Goal: Information Seeking & Learning: Compare options

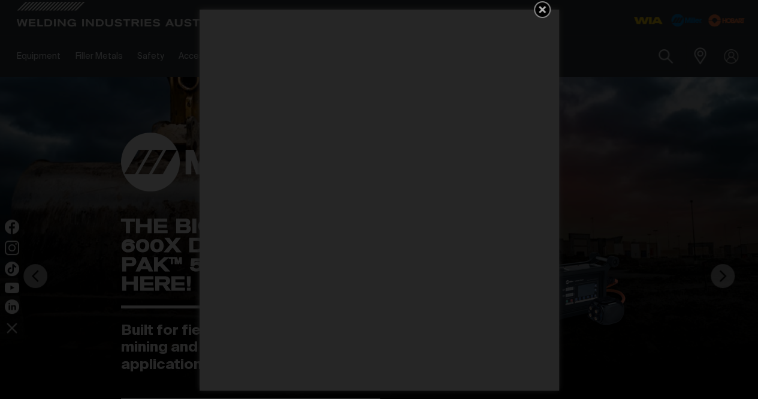
click at [543, 9] on icon "Get 5 WIA Welding Guides Free!" at bounding box center [542, 9] width 7 height 7
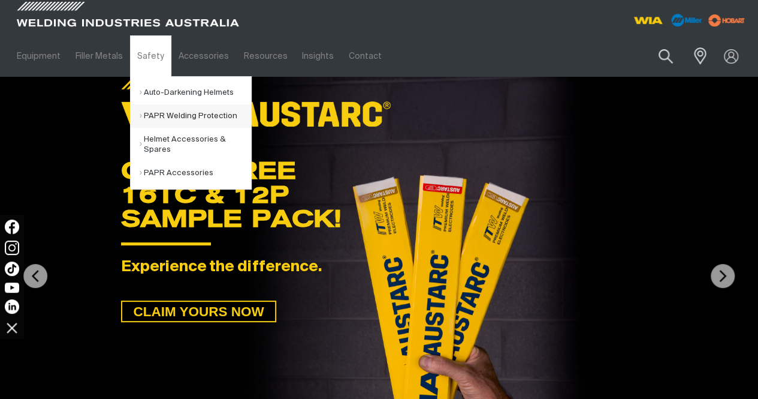
click at [177, 106] on link "PAPR Welding Protection" at bounding box center [196, 115] width 112 height 23
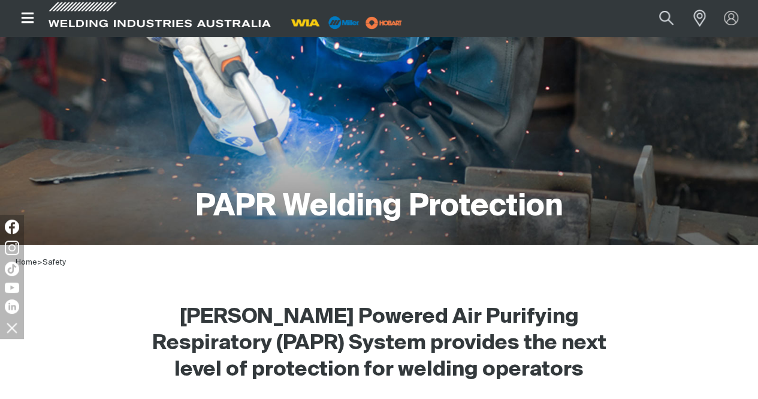
scroll to position [44, 0]
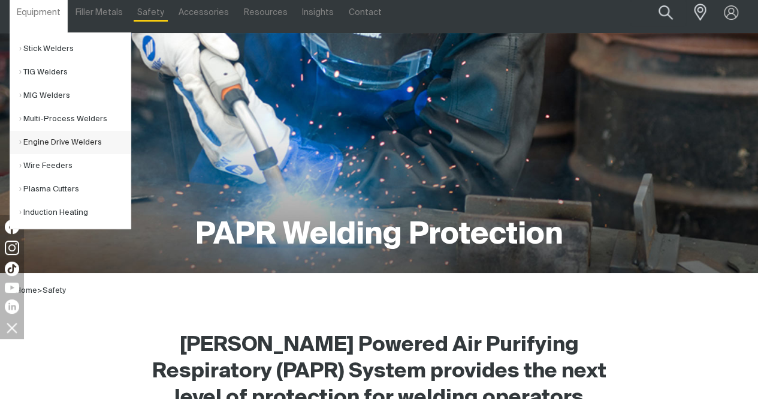
click at [54, 147] on link "Engine Drive Welders" at bounding box center [75, 142] width 112 height 23
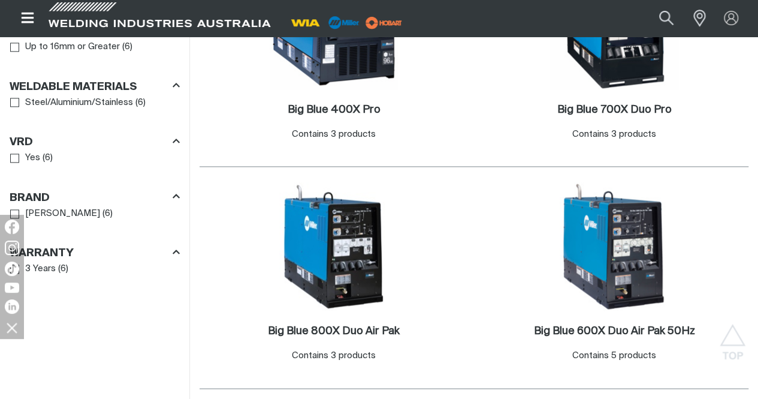
scroll to position [724, 0]
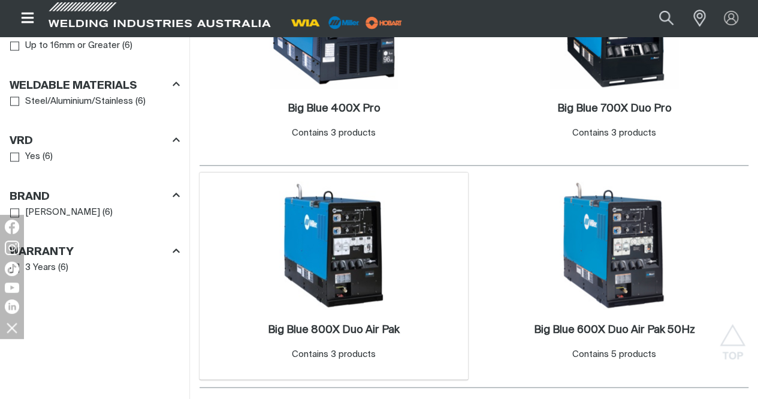
click at [398, 181] on img at bounding box center [334, 245] width 128 height 128
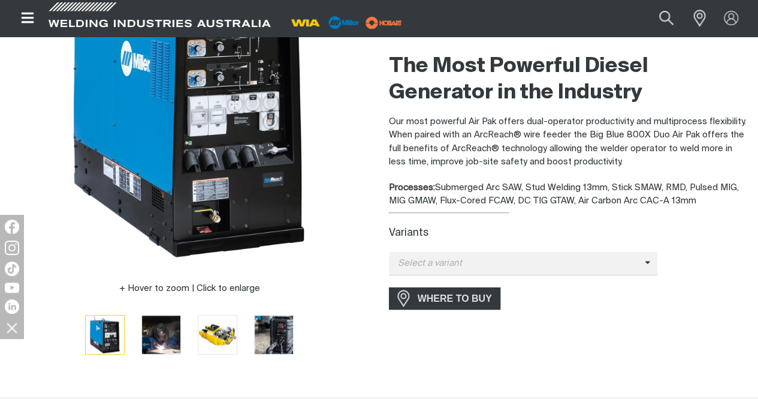
scroll to position [173, 0]
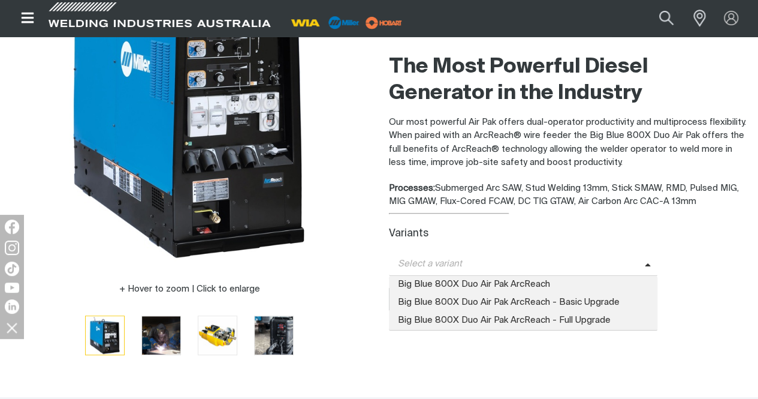
click at [649, 263] on icon at bounding box center [648, 265] width 6 height 9
click at [514, 321] on span "Big Blue 800X Duo Air Pak ArcReach - Full Upgrade" at bounding box center [523, 321] width 269 height 18
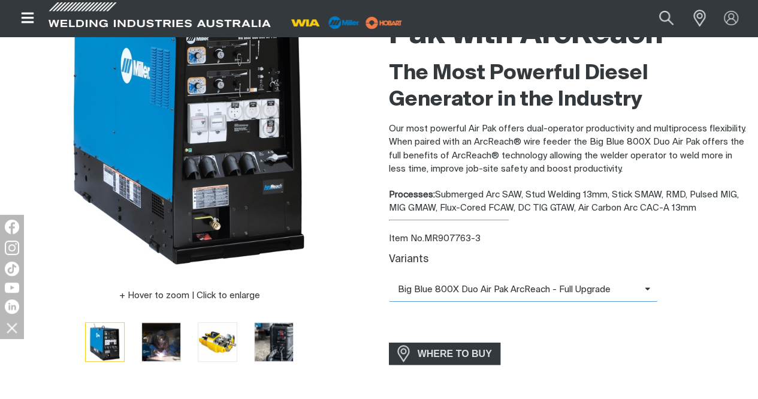
scroll to position [168, 0]
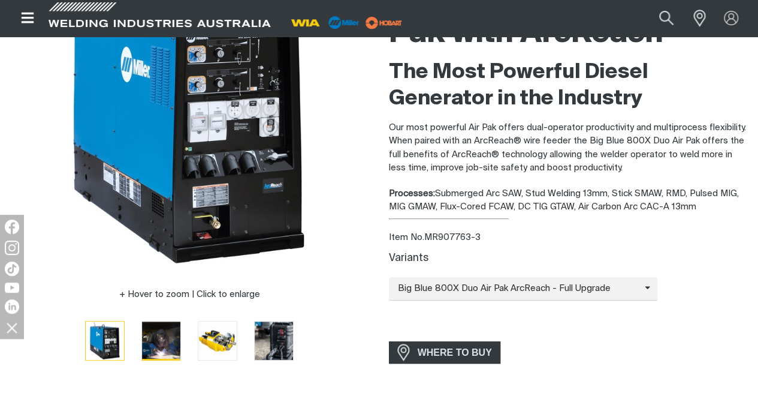
click at [148, 351] on img "Go to slide 2" at bounding box center [161, 340] width 38 height 38
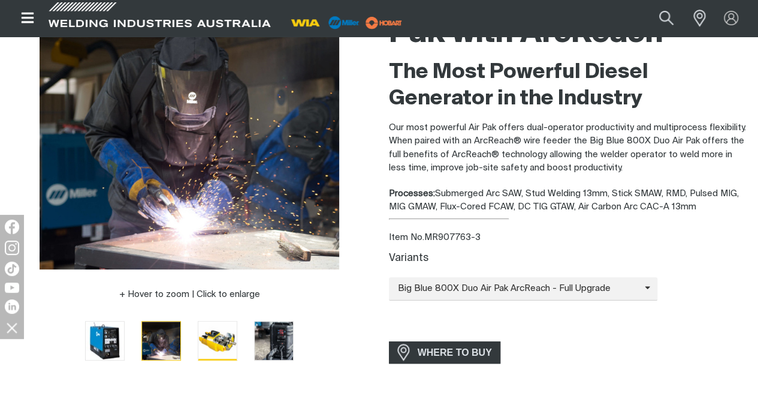
click at [212, 334] on img "Go to slide 3" at bounding box center [217, 340] width 38 height 38
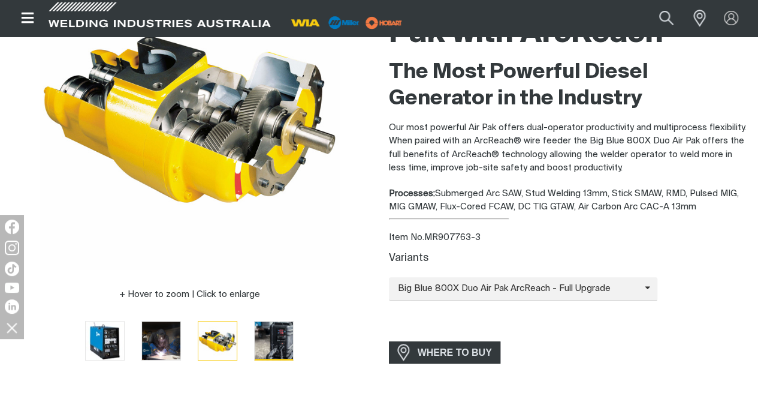
click at [290, 335] on img "Go to slide 4" at bounding box center [274, 340] width 38 height 38
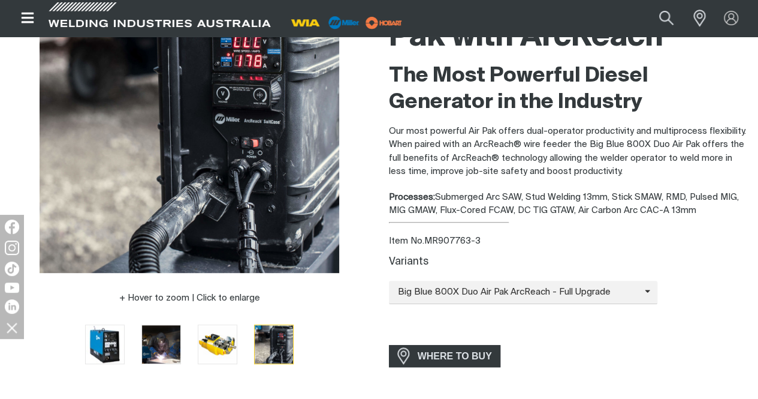
scroll to position [165, 0]
click at [98, 350] on img "Go to slide 1" at bounding box center [105, 343] width 38 height 38
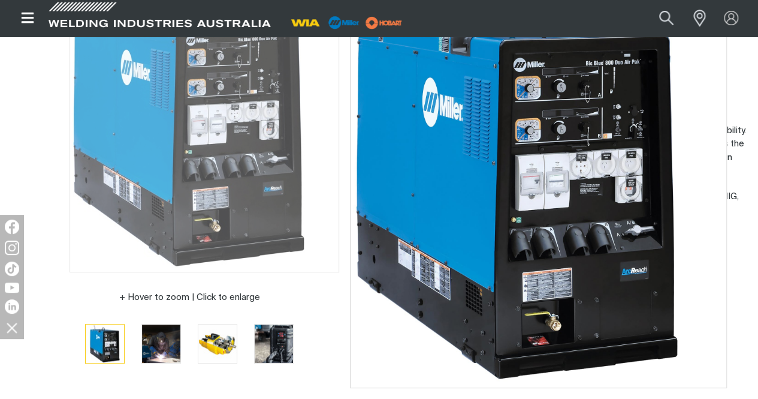
click at [216, 153] on img at bounding box center [190, 122] width 300 height 300
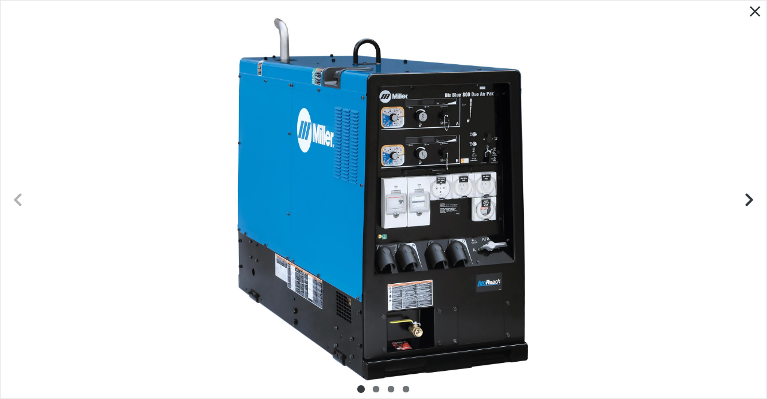
click at [397, 177] on div at bounding box center [384, 200] width 766 height 398
click at [758, 16] on icon "Close pop-up overlay" at bounding box center [755, 11] width 18 height 18
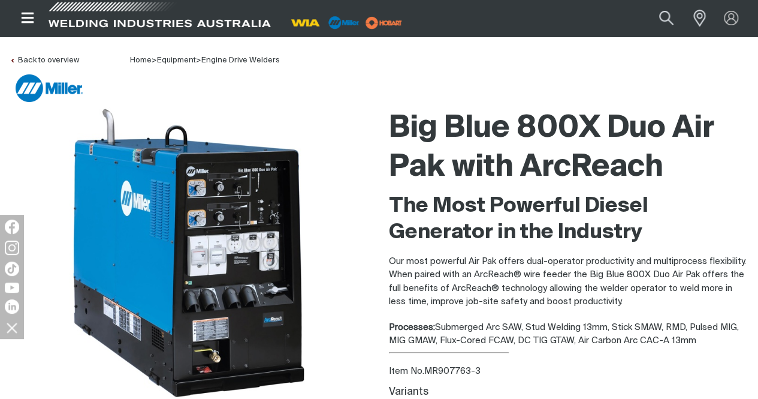
scroll to position [31, 0]
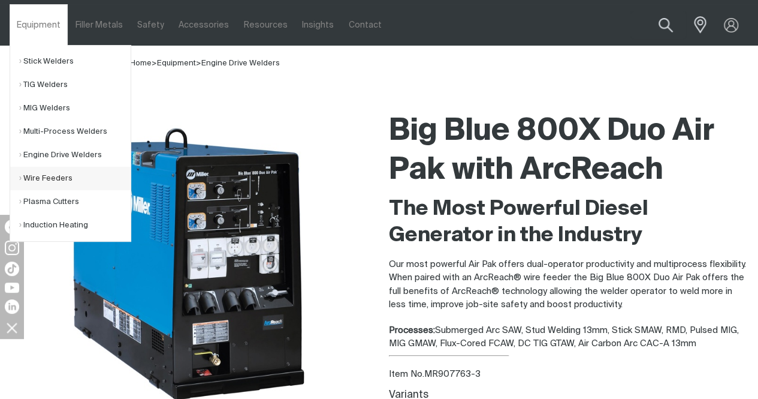
click at [49, 176] on link "Wire Feeders" at bounding box center [75, 178] width 112 height 23
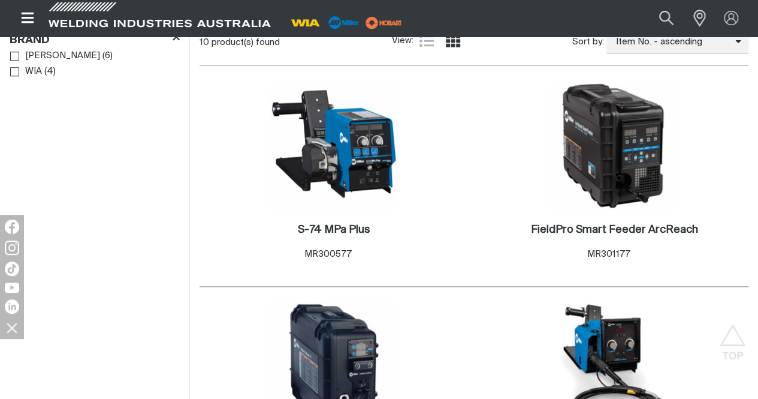
scroll to position [576, 0]
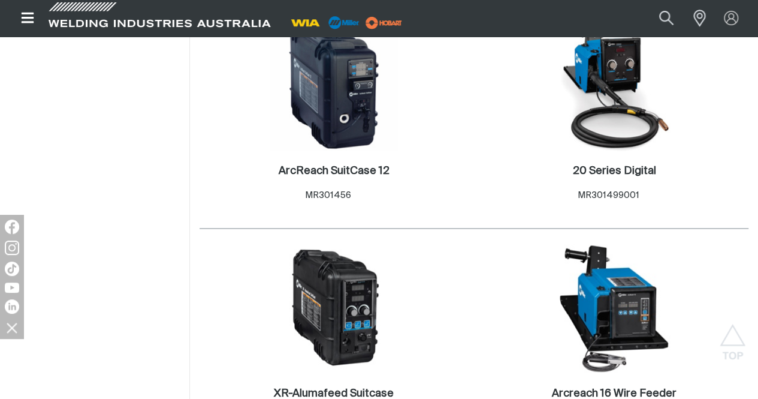
scroll to position [841, 0]
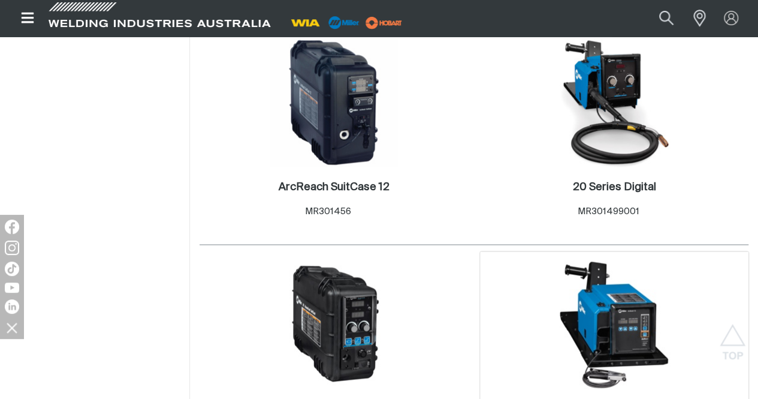
click at [633, 260] on img at bounding box center [614, 324] width 128 height 128
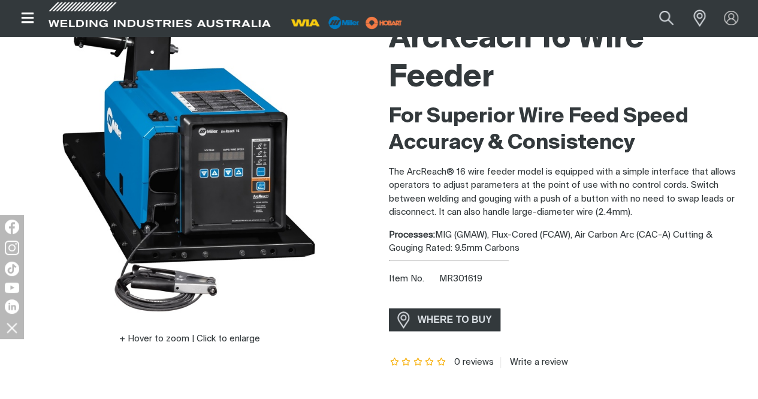
scroll to position [124, 0]
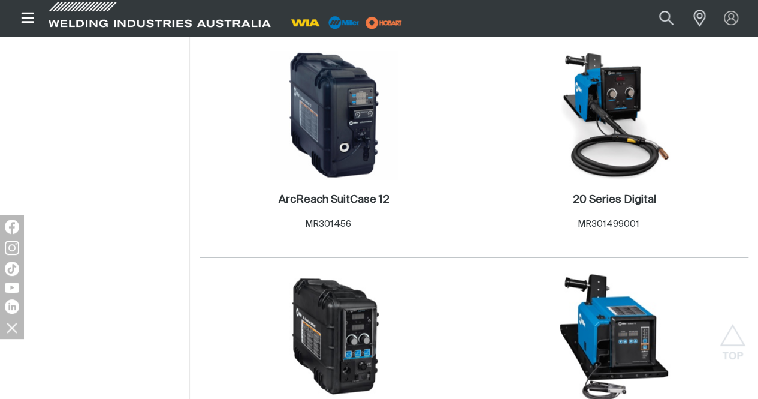
scroll to position [841, 0]
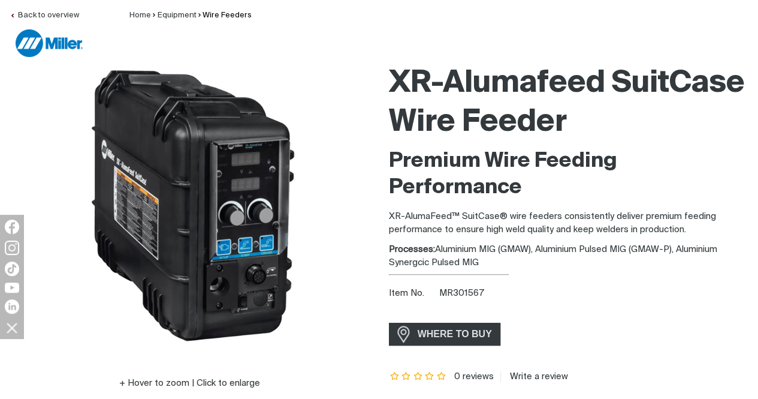
scroll to position [79, 0]
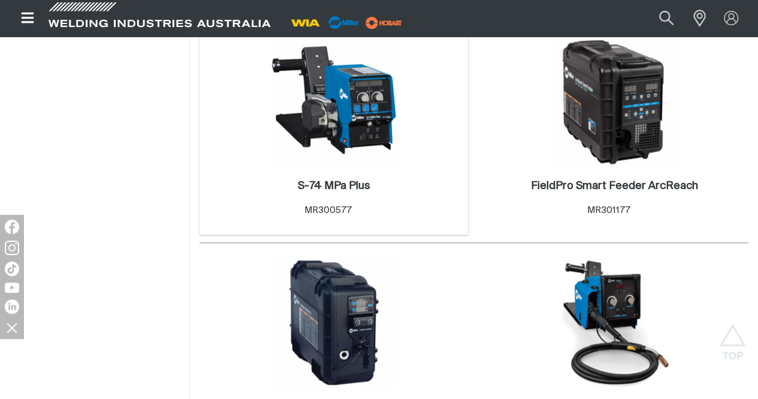
scroll to position [621, 0]
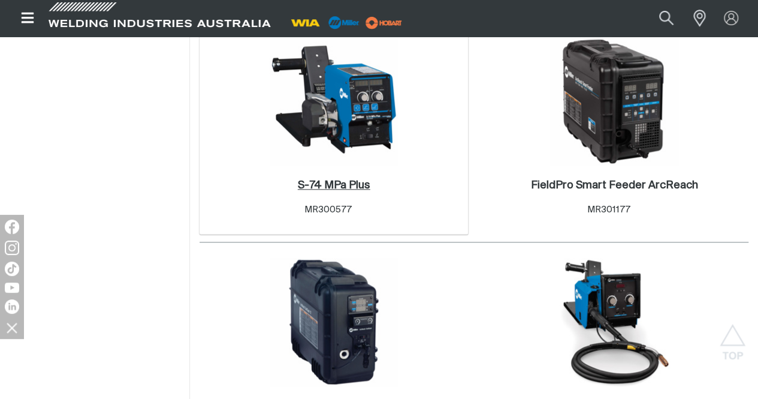
click at [309, 191] on h2 "S-74 MPa Plus ." at bounding box center [334, 185] width 73 height 11
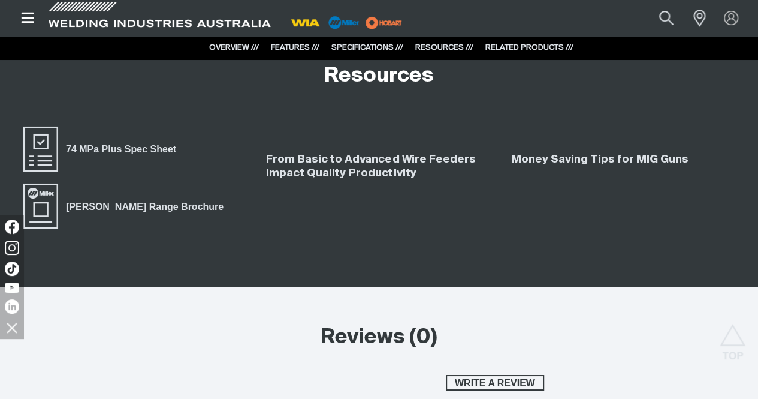
scroll to position [2000, 0]
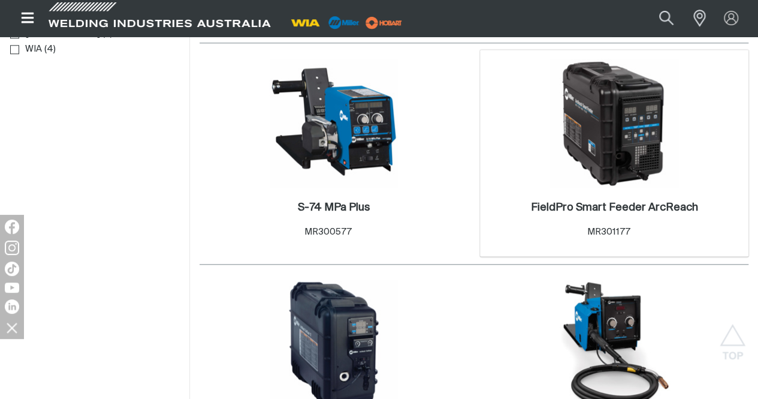
scroll to position [576, 0]
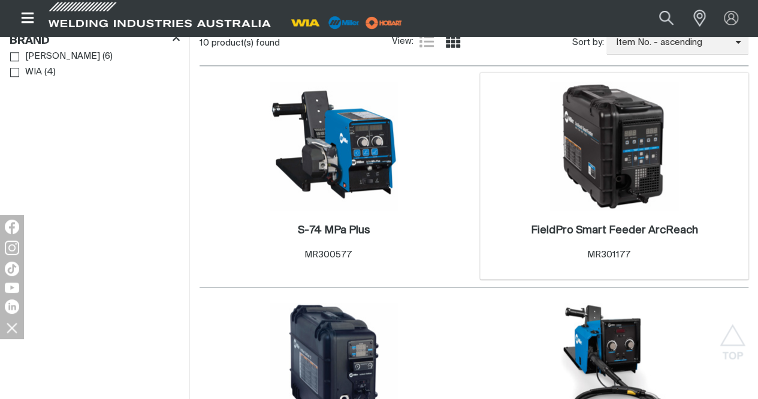
click at [533, 260] on div "FieldPro Smart Feeder ArcReach . Item No. MR301177" at bounding box center [614, 245] width 257 height 70
click at [531, 236] on h2 "FieldPro Smart Feeder ArcReach ." at bounding box center [614, 230] width 167 height 11
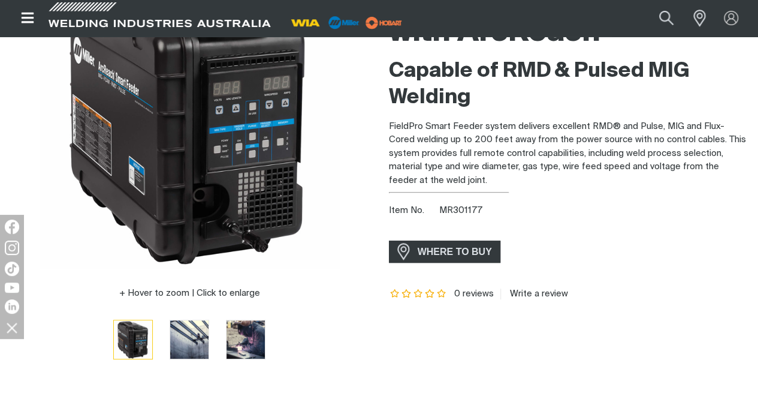
scroll to position [183, 0]
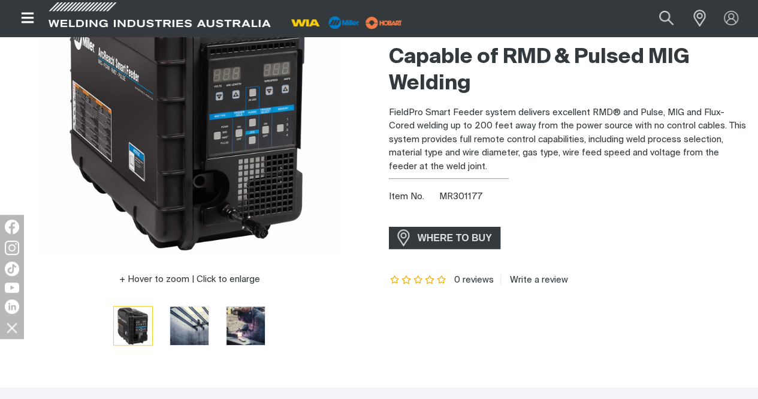
click at [526, 296] on div "FieldPro Smart Feeder with ArcReach Capable of RMD & Pulsed MIG Welding FieldPr…" at bounding box center [569, 158] width 360 height 408
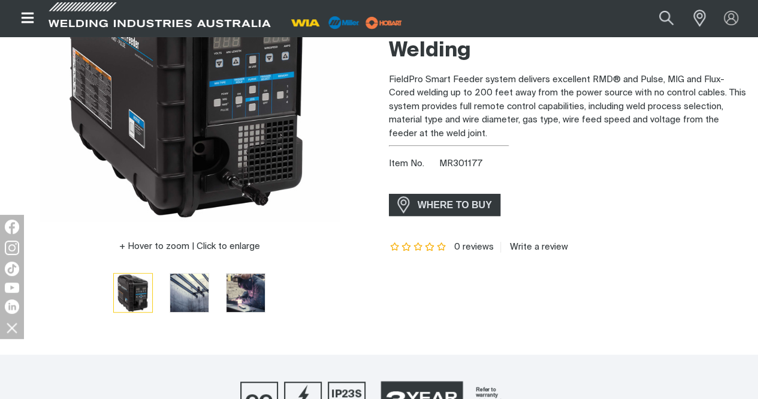
scroll to position [216, 0]
click at [198, 300] on img "Go to slide 2" at bounding box center [189, 292] width 38 height 38
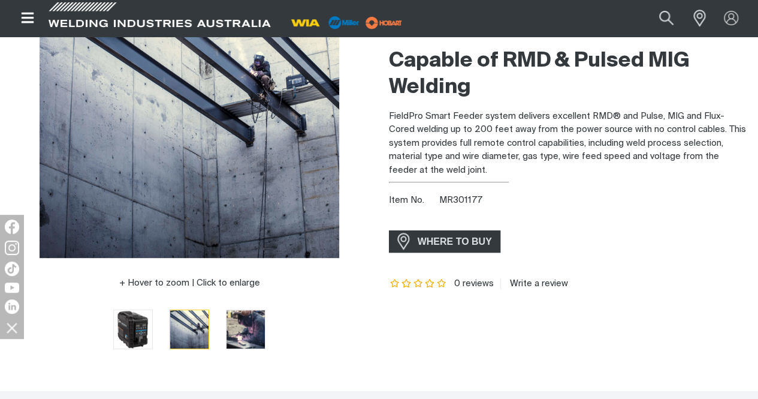
scroll to position [199, 0]
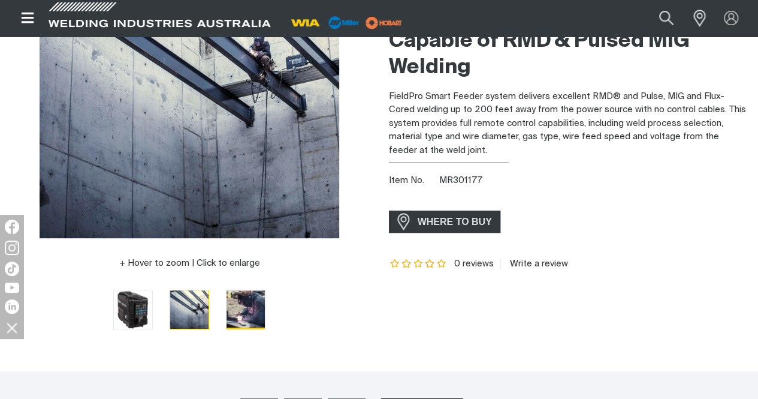
click at [253, 312] on img "Go to slide 3" at bounding box center [246, 309] width 38 height 38
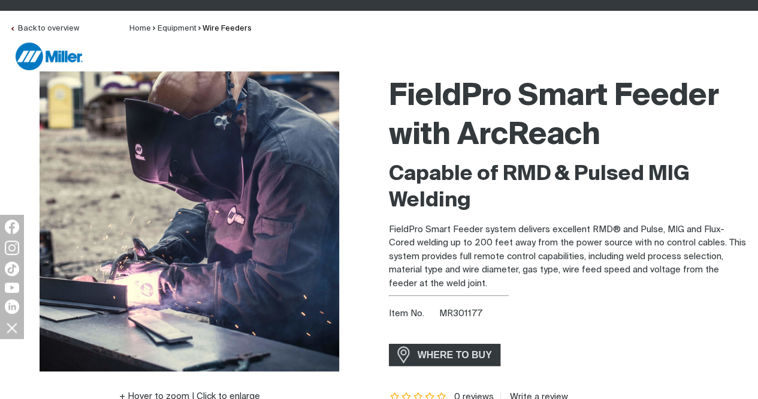
scroll to position [40, 0]
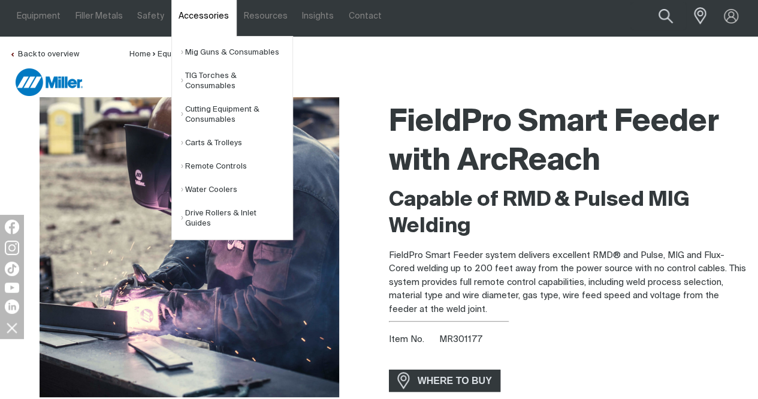
click at [186, 14] on link "Accessories" at bounding box center [203, 15] width 65 height 41
